Goal: Navigation & Orientation: Find specific page/section

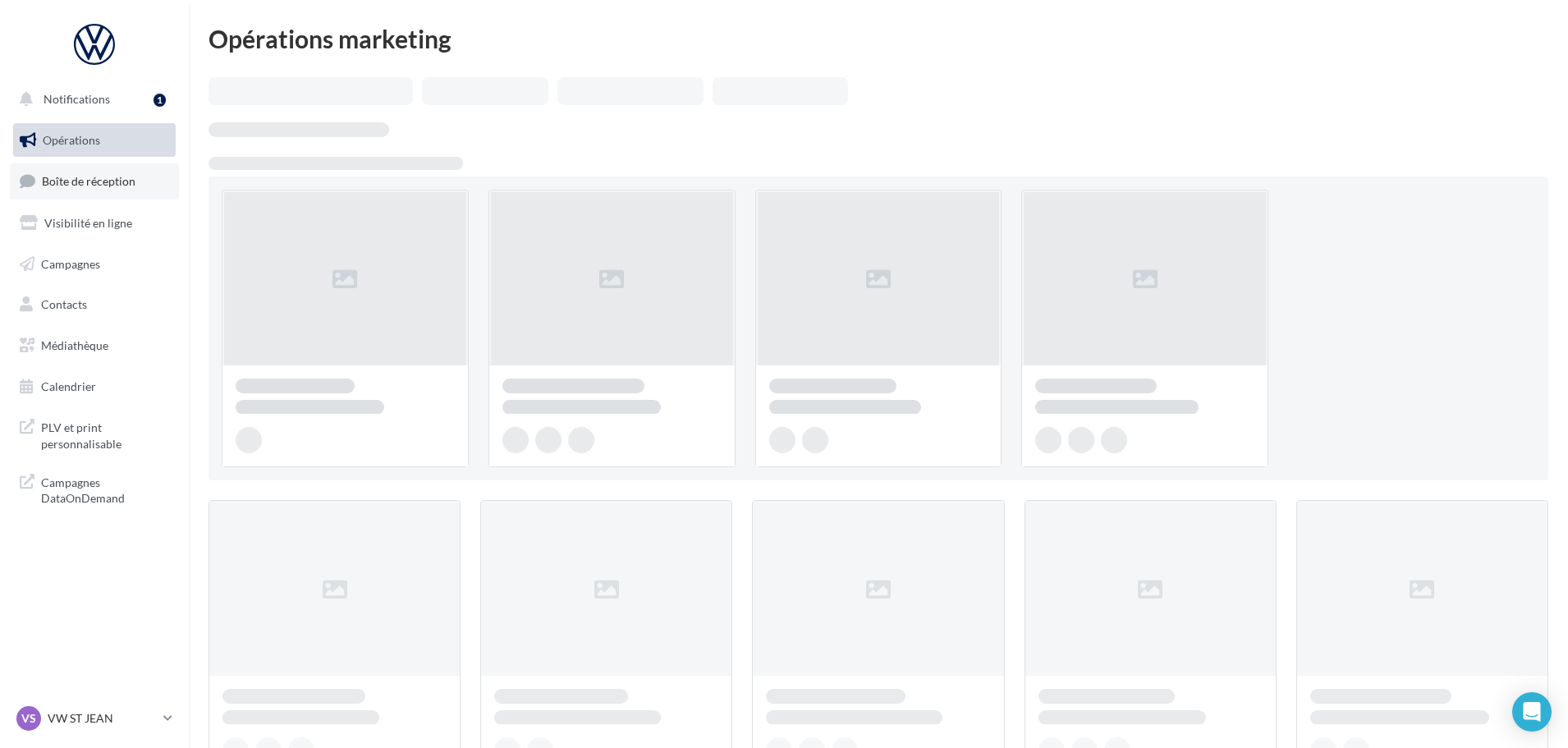
click at [66, 174] on span "Boîte de réception" at bounding box center [88, 180] width 94 height 14
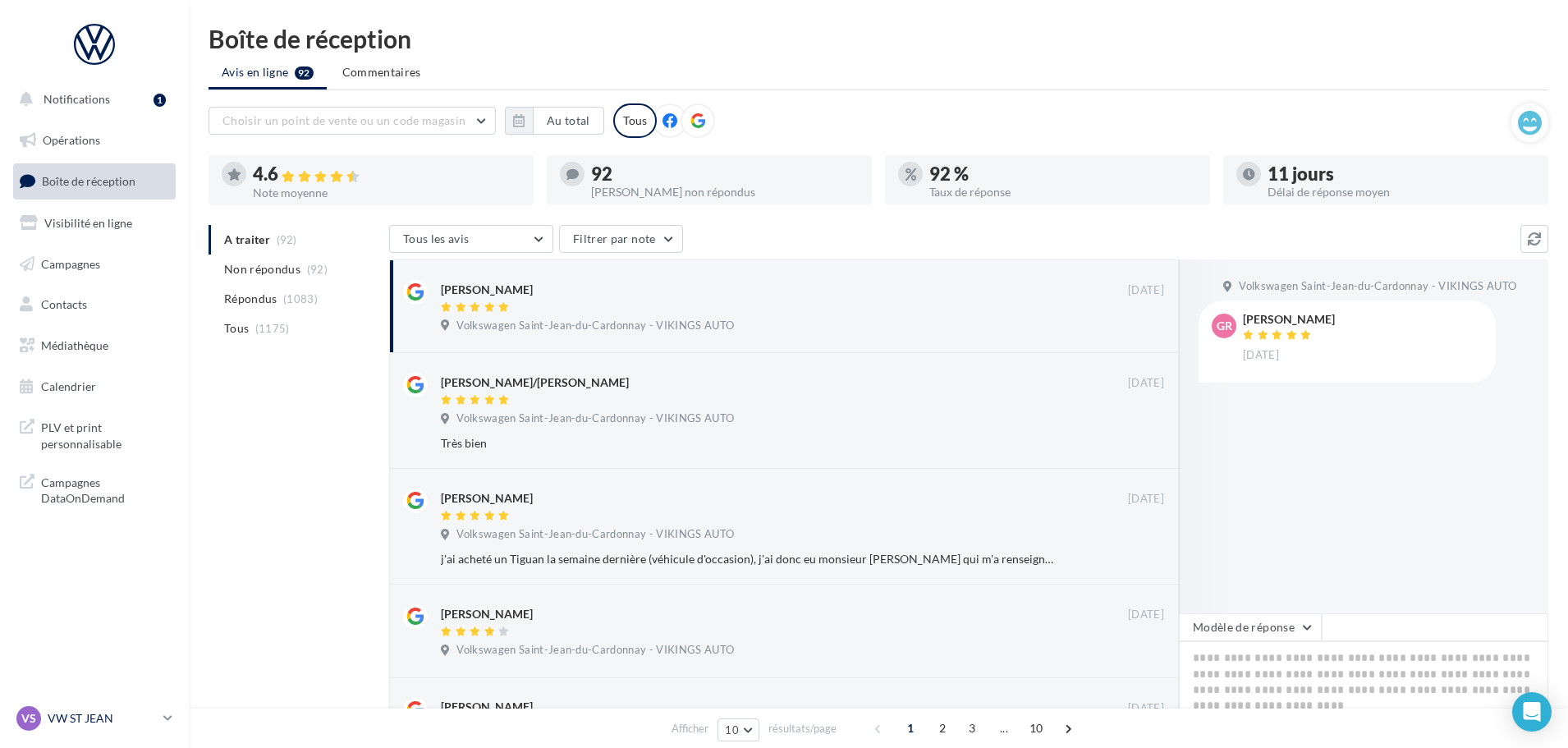
click at [72, 721] on p "VW ST JEAN" at bounding box center [102, 719] width 109 height 16
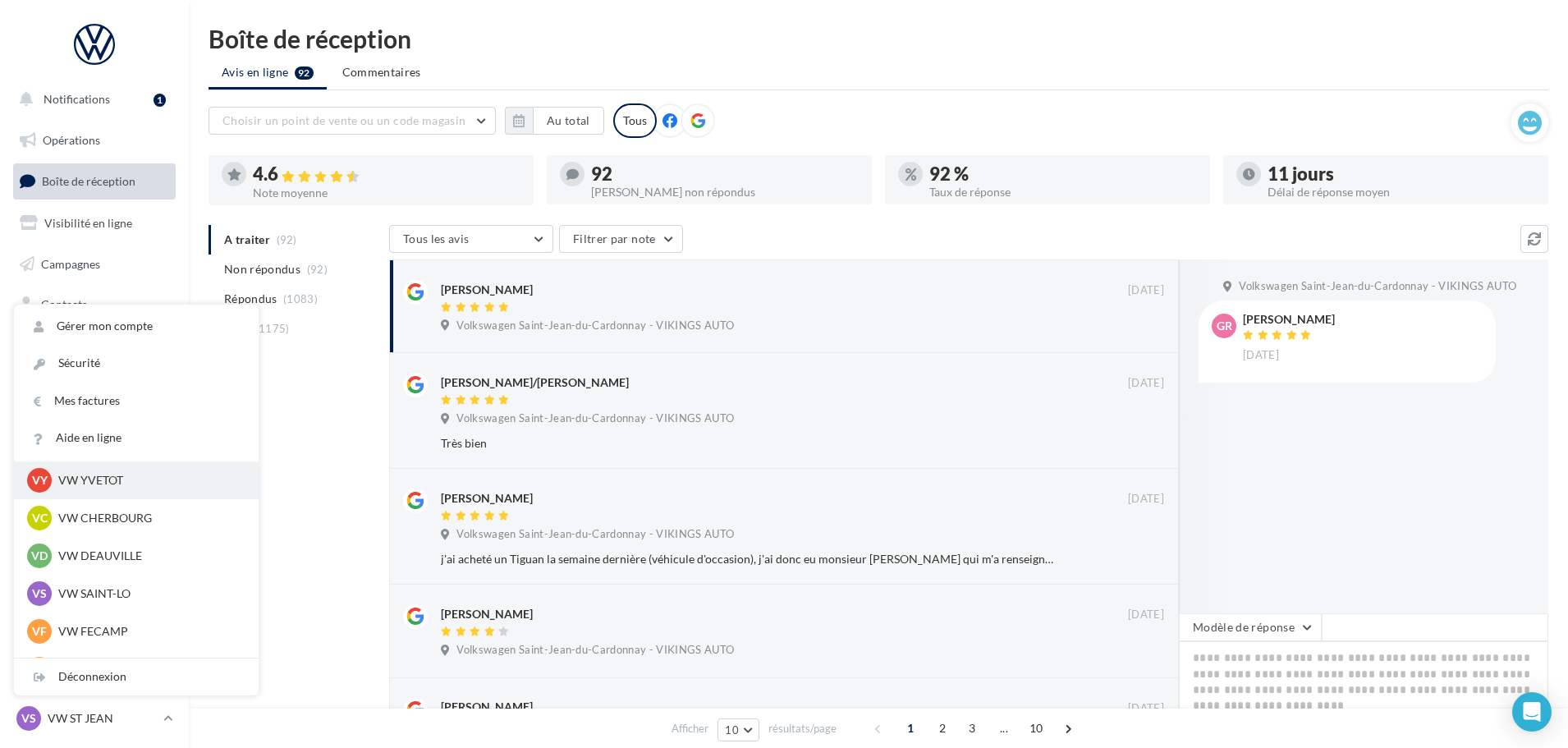
scroll to position [411, 0]
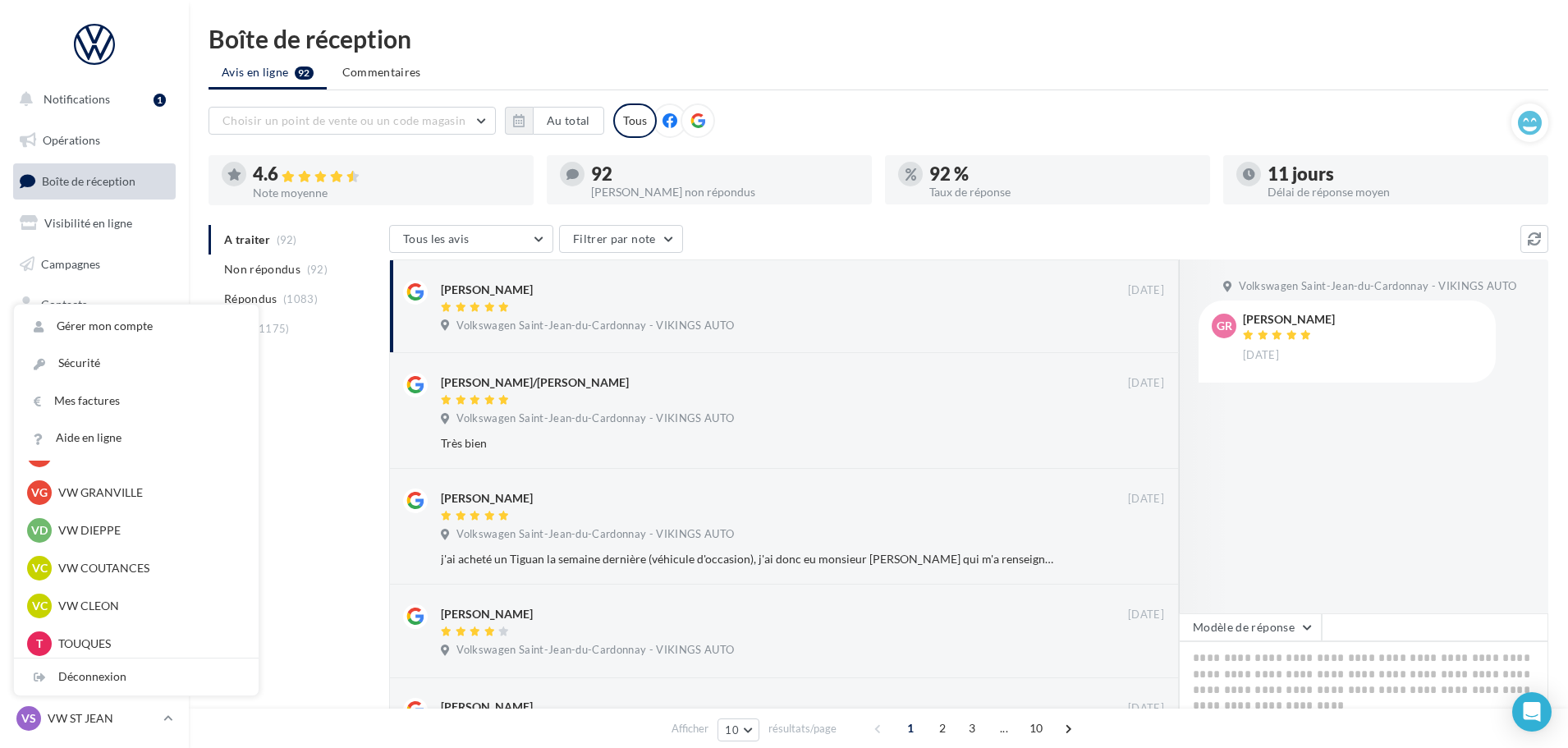
click at [109, 579] on div "VC VW COUTANCES vw-cou-vau" at bounding box center [137, 568] width 219 height 25
